Goal: Information Seeking & Learning: Learn about a topic

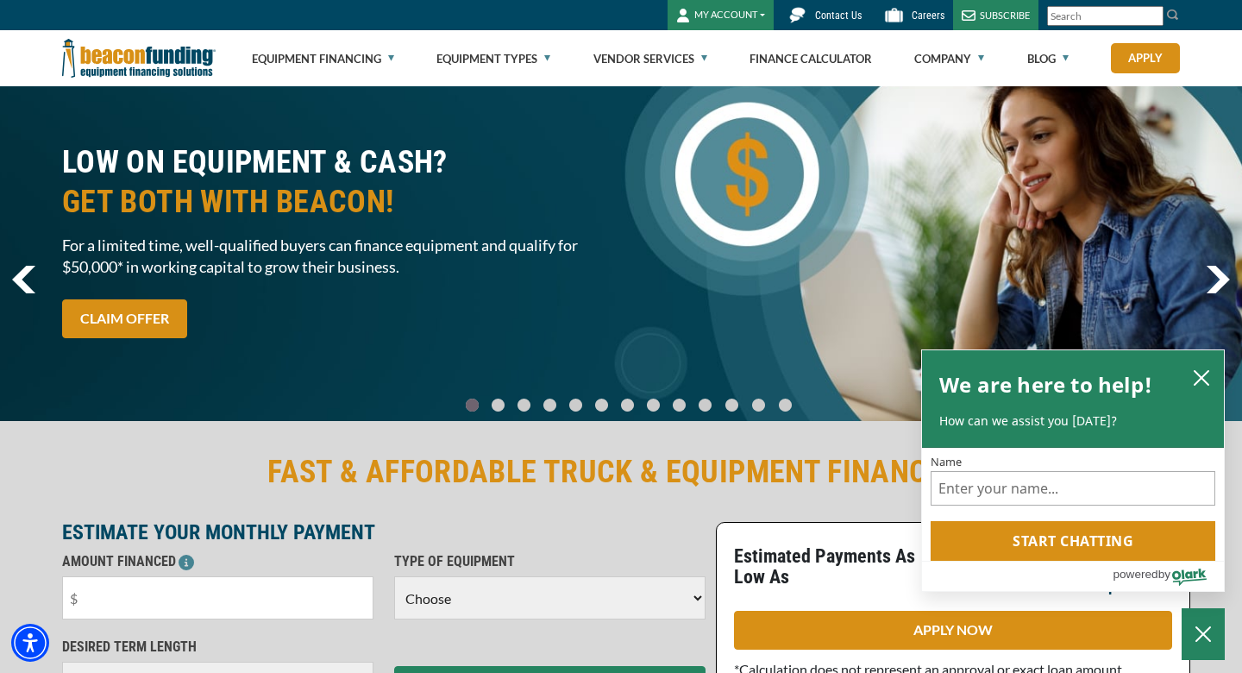
scroll to position [12, 0]
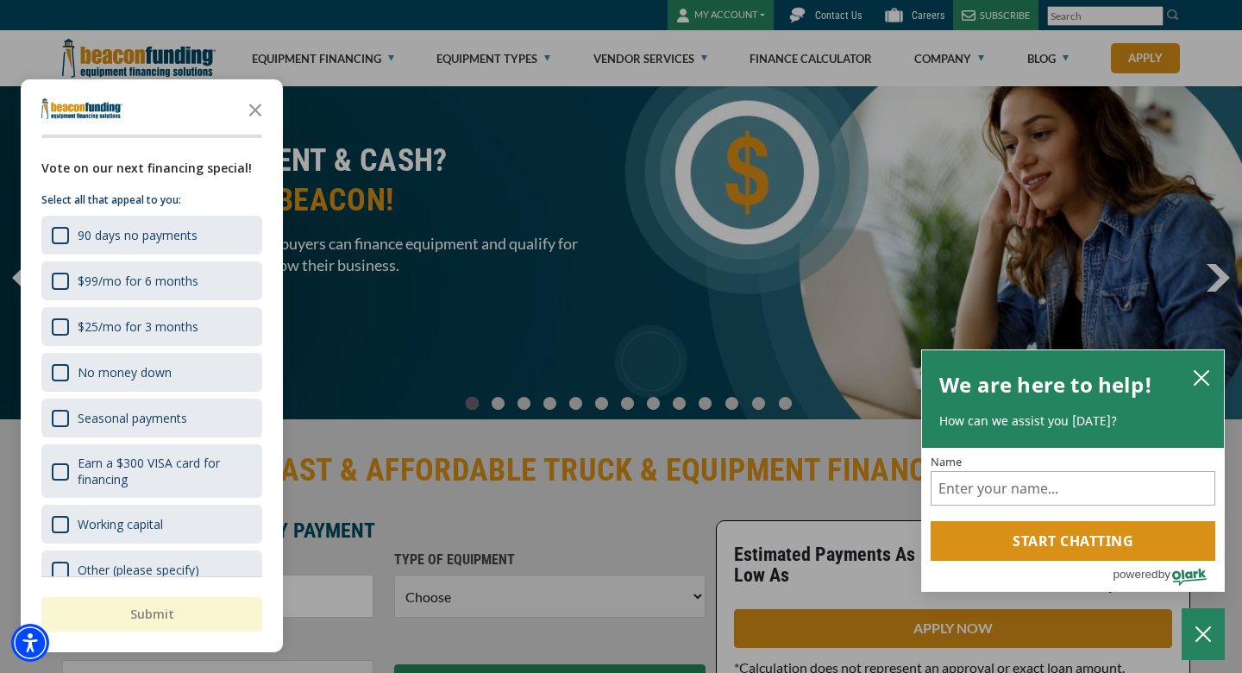
click at [534, 164] on div "button" at bounding box center [621, 336] width 1242 height 673
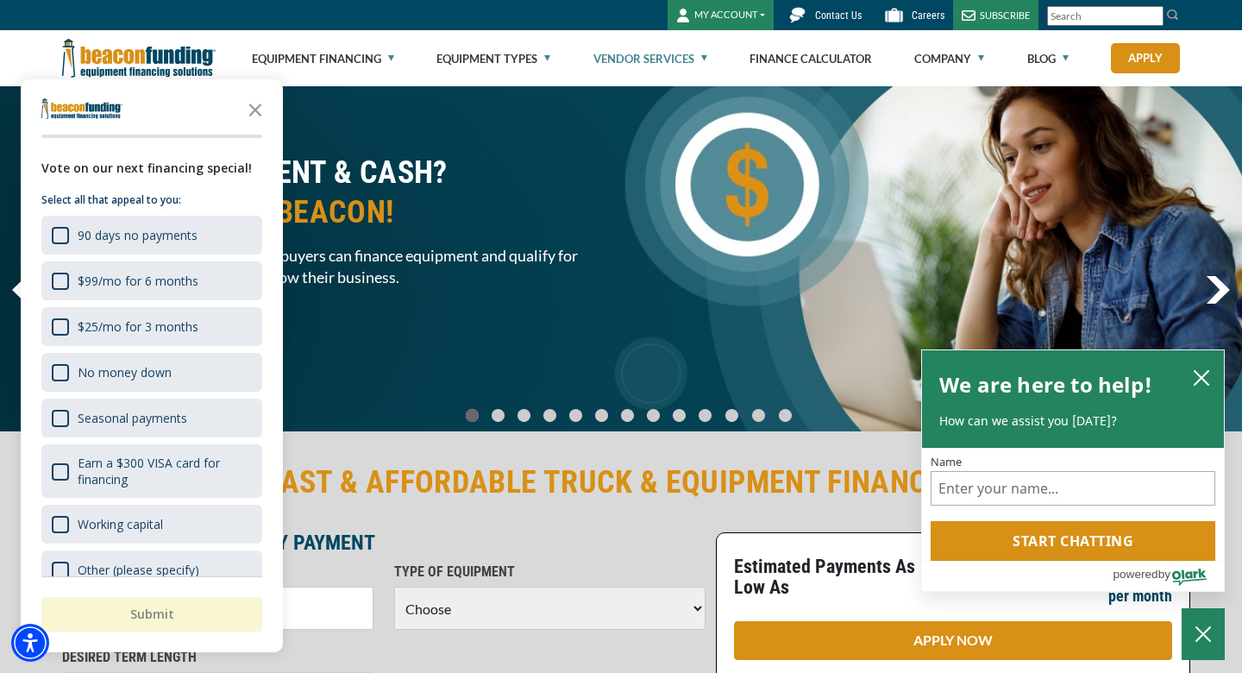
scroll to position [0, 0]
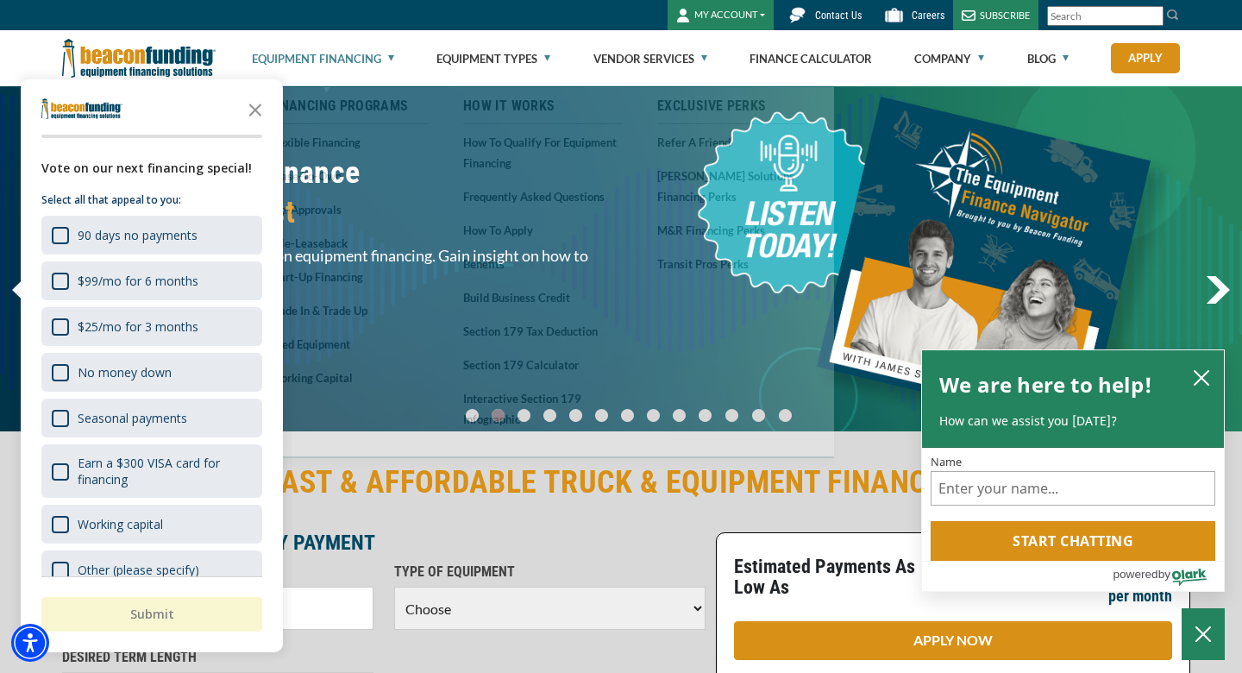
click at [387, 56] on link "Equipment Financing" at bounding box center [323, 58] width 142 height 55
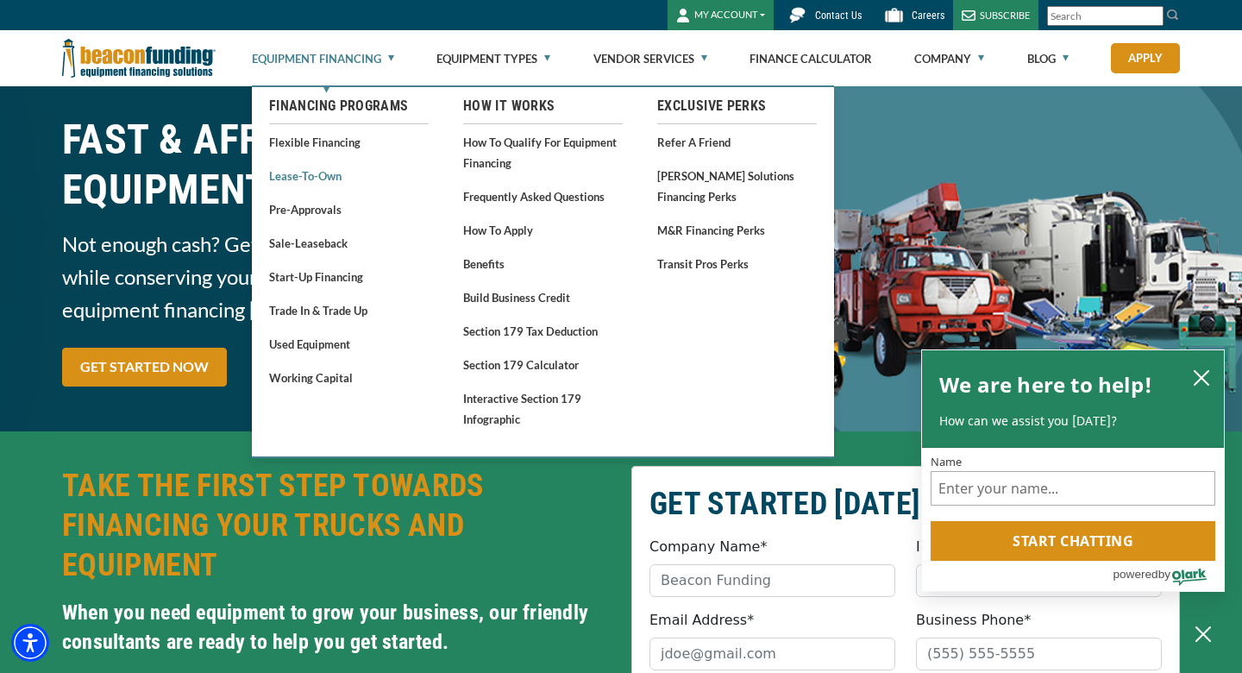
click at [315, 172] on link "Lease-To-Own" at bounding box center [349, 176] width 160 height 22
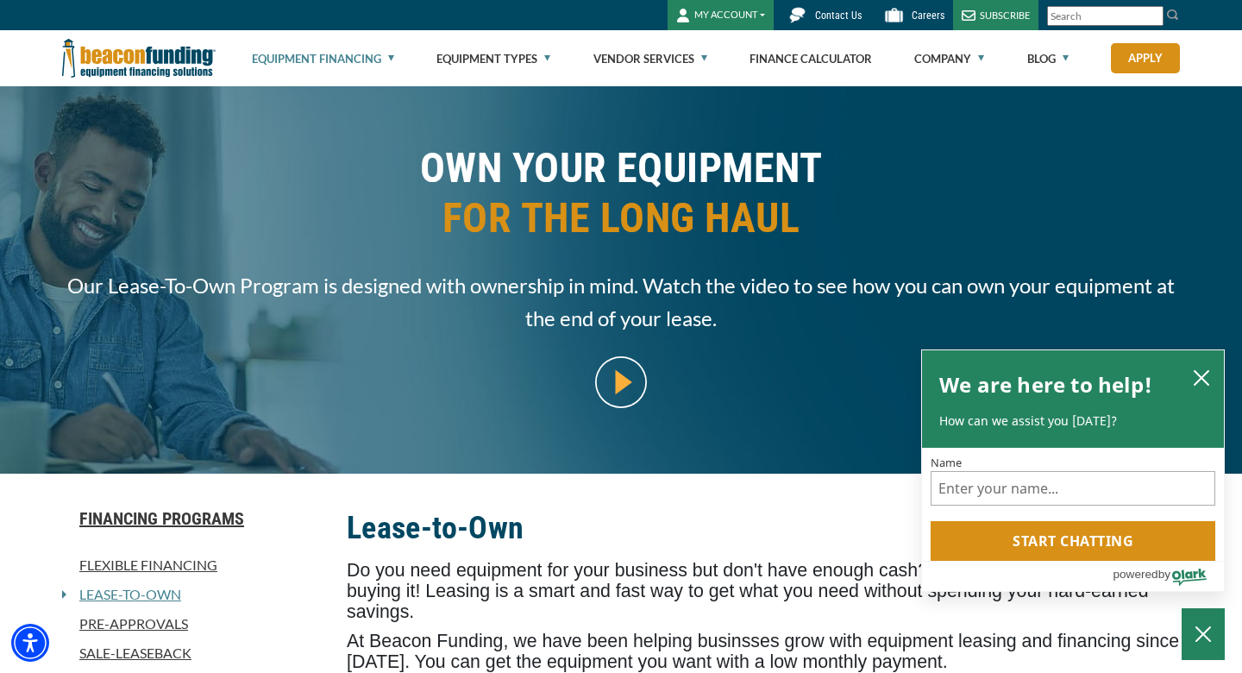
scroll to position [42, 0]
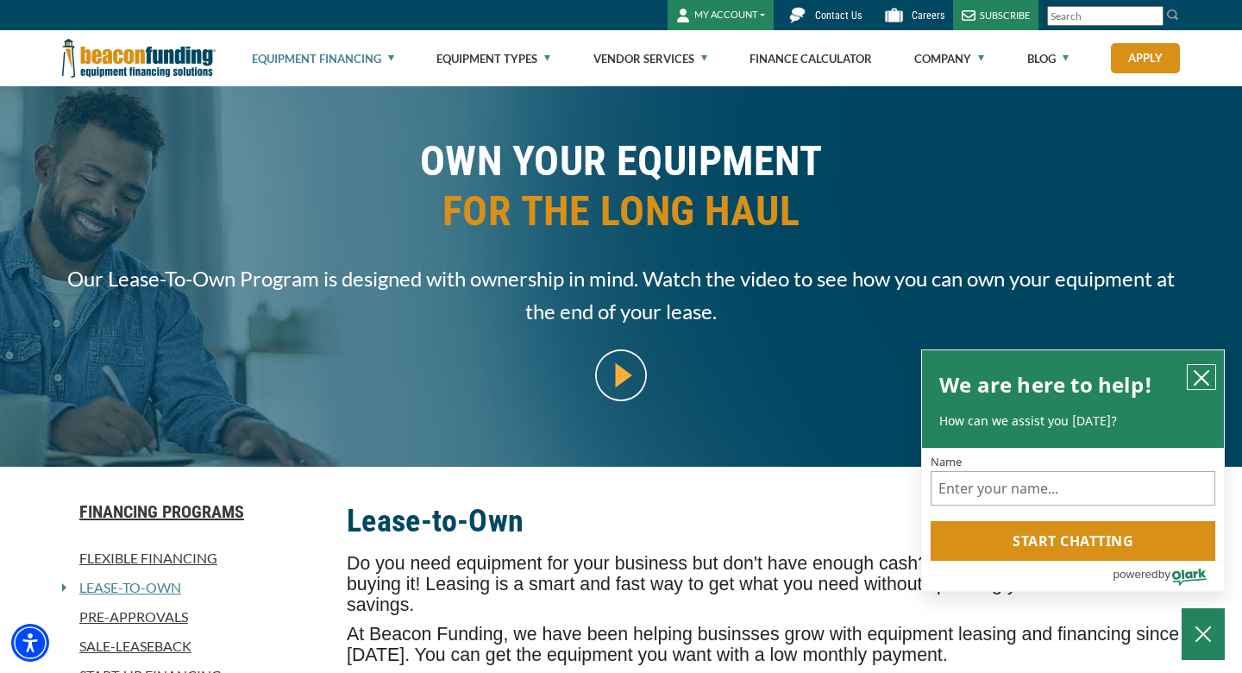
click at [1203, 377] on icon "close chatbox" at bounding box center [1201, 378] width 14 height 14
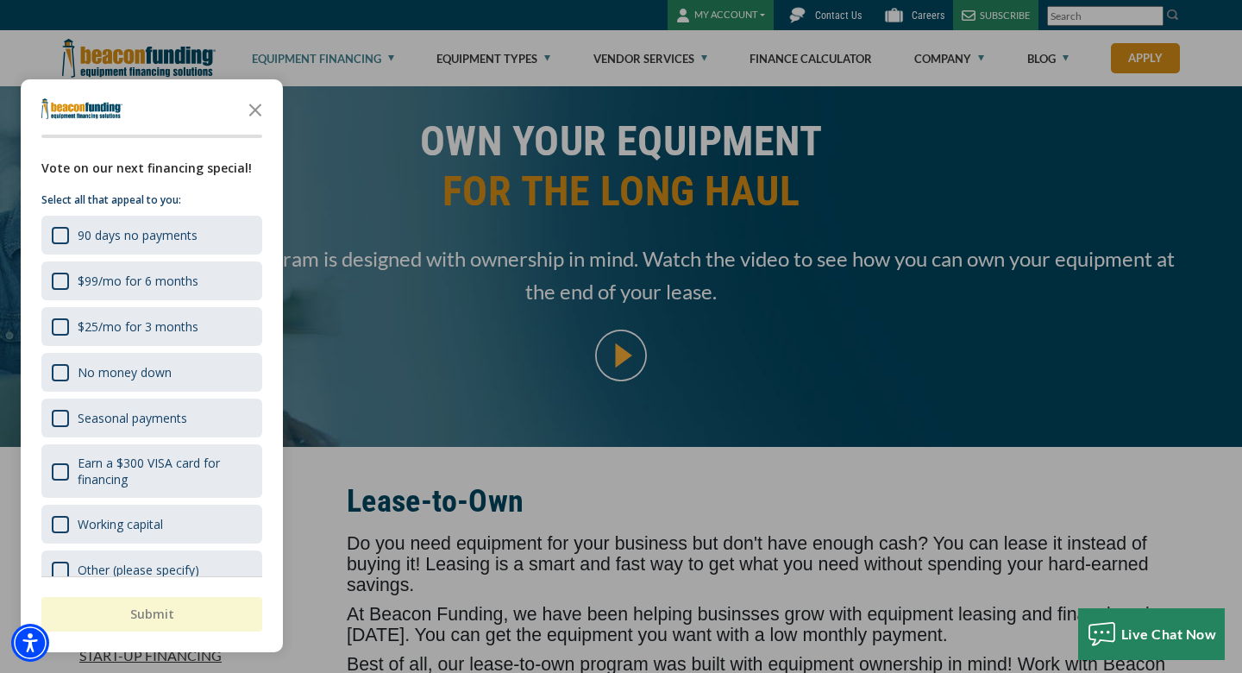
scroll to position [51, 0]
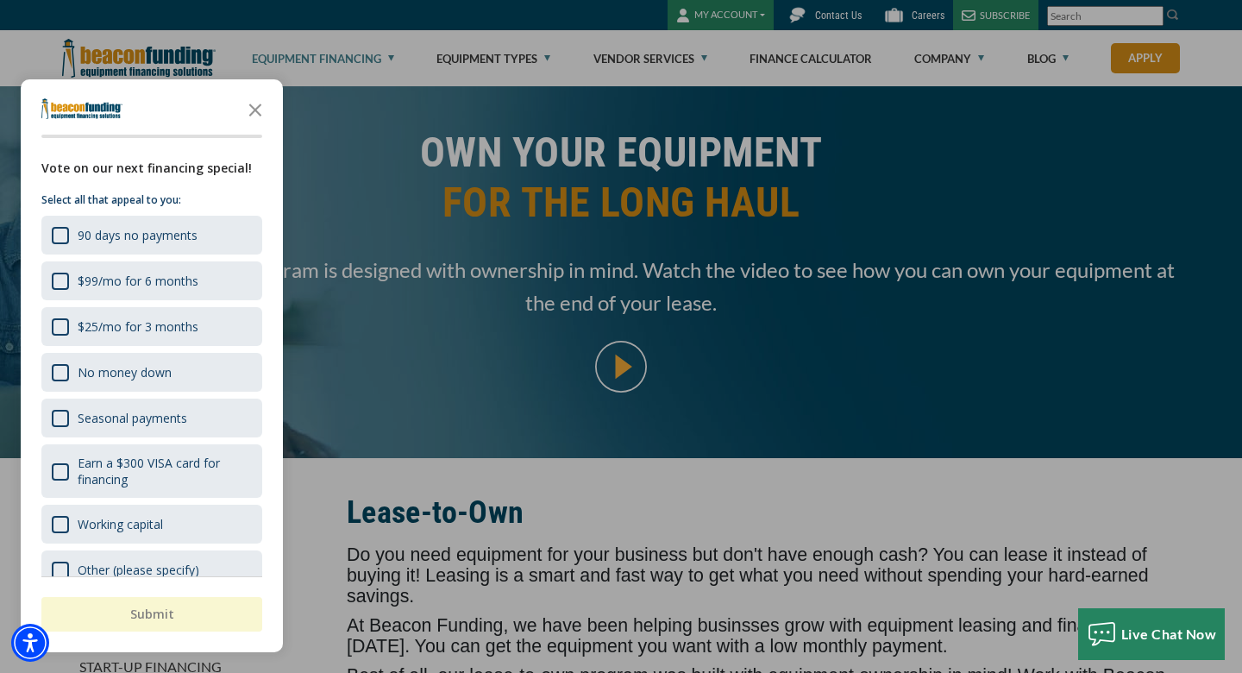
click at [351, 68] on div "button" at bounding box center [621, 336] width 1242 height 673
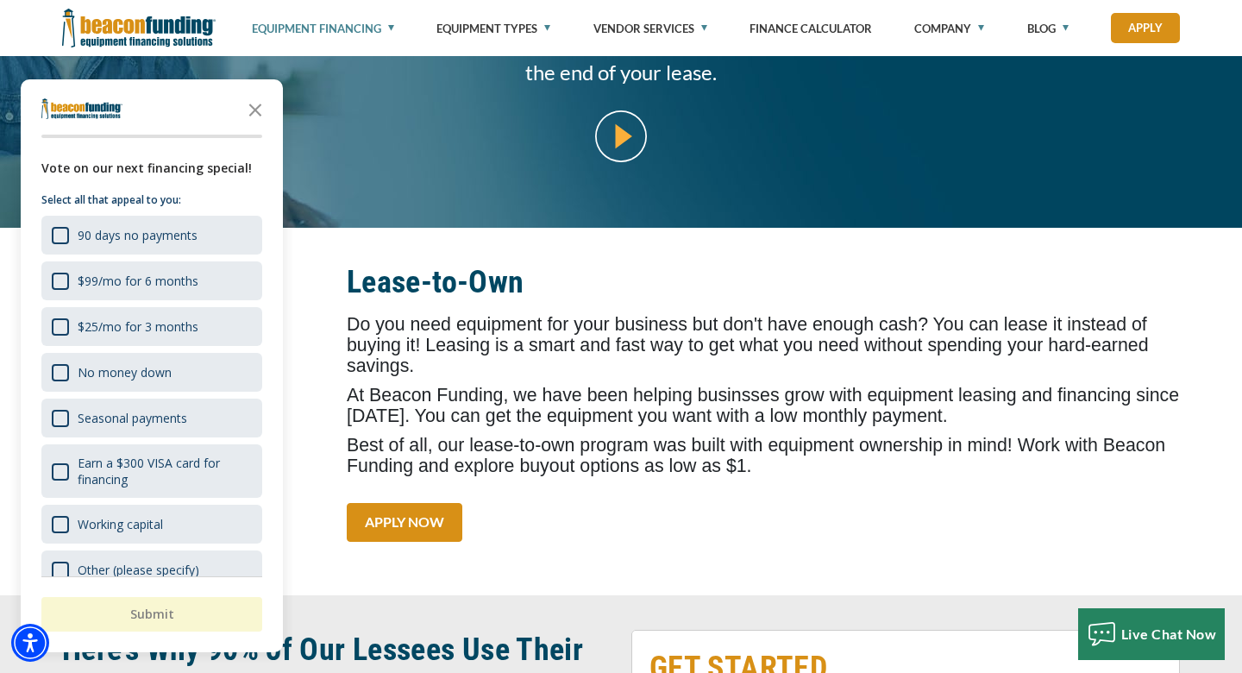
scroll to position [282, 0]
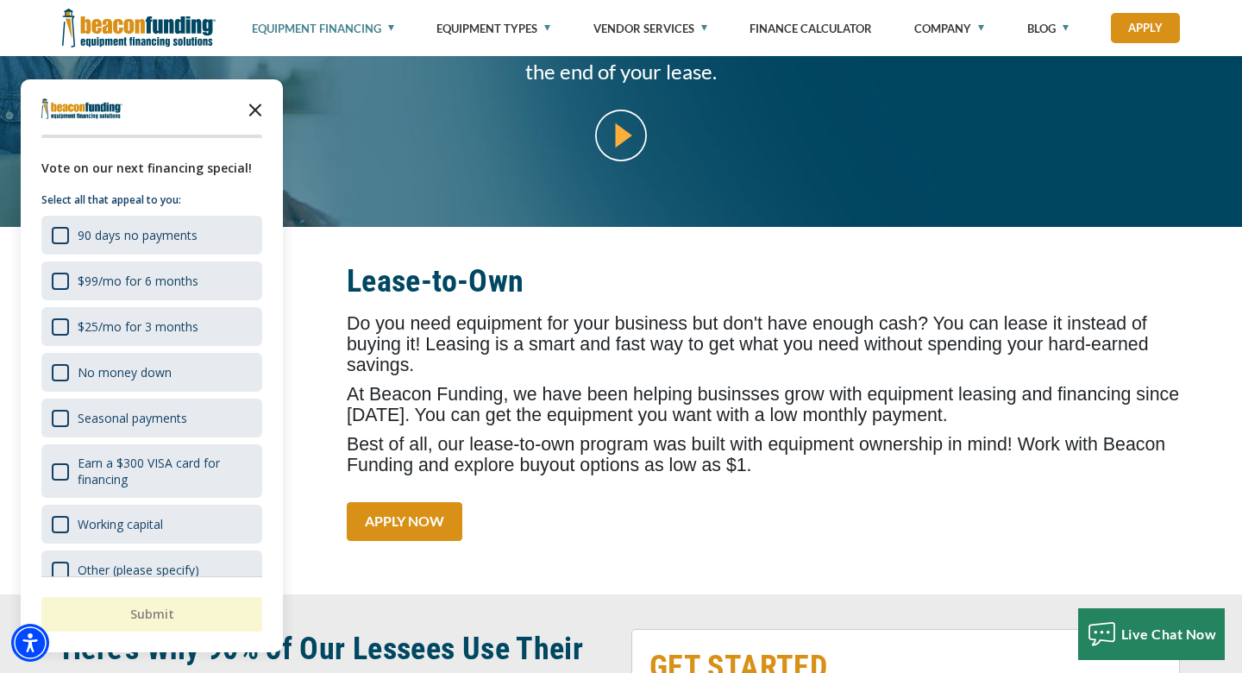
click at [256, 107] on icon "Close the survey" at bounding box center [255, 108] width 34 height 34
